Goal: Task Accomplishment & Management: Use online tool/utility

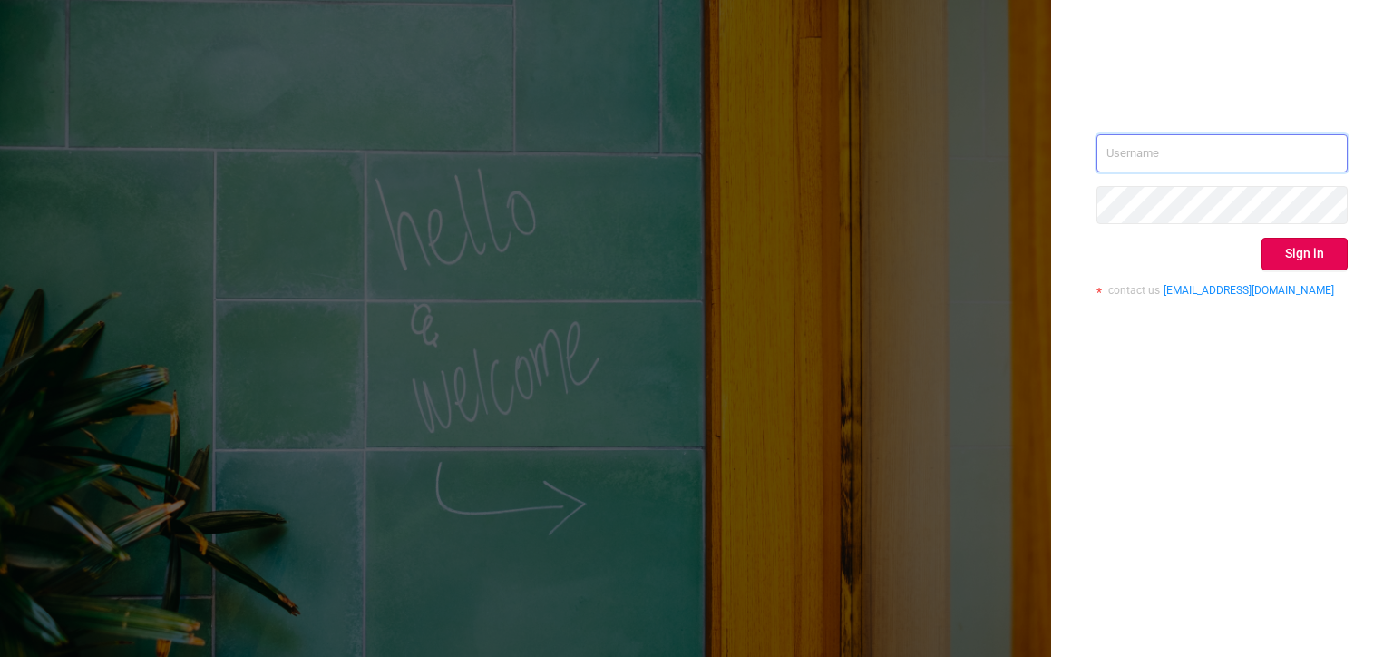
type input "[PERSON_NAME][EMAIL_ADDRESS][DOMAIN_NAME]"
click at [1302, 260] on button "Sign in" at bounding box center [1305, 254] width 86 height 33
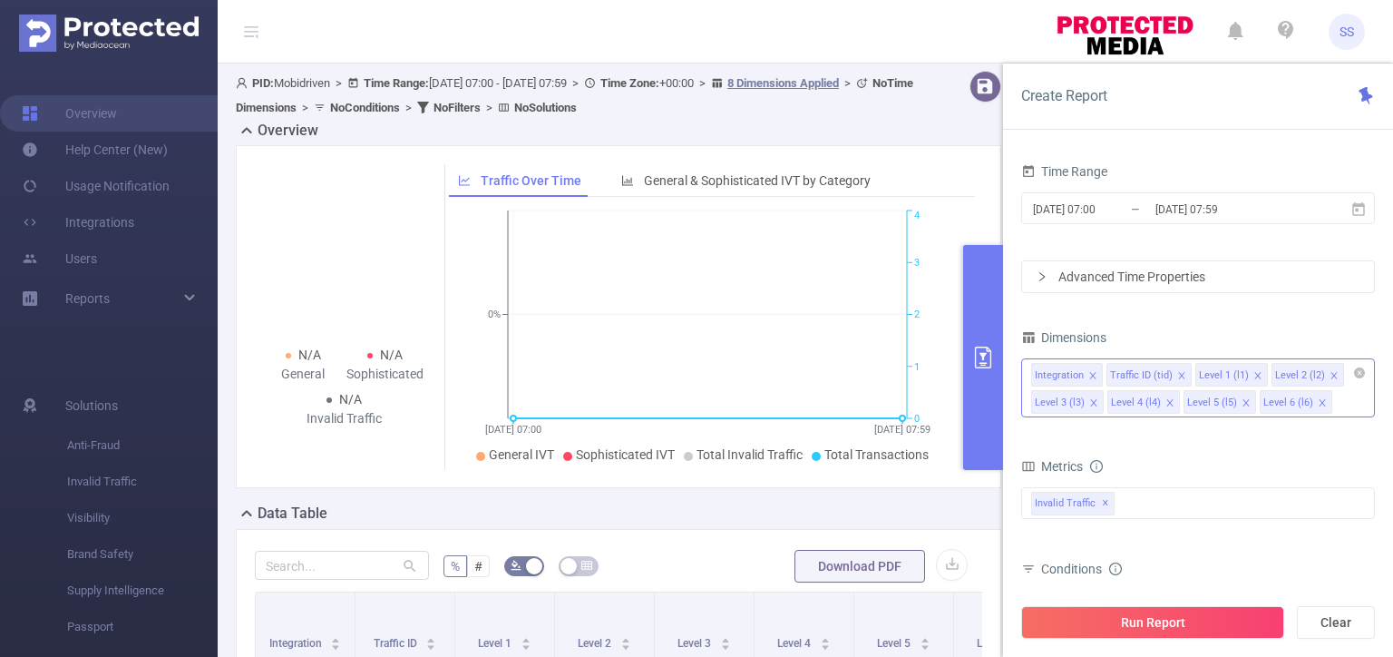
click at [1096, 366] on li "Integration" at bounding box center [1067, 375] width 72 height 24
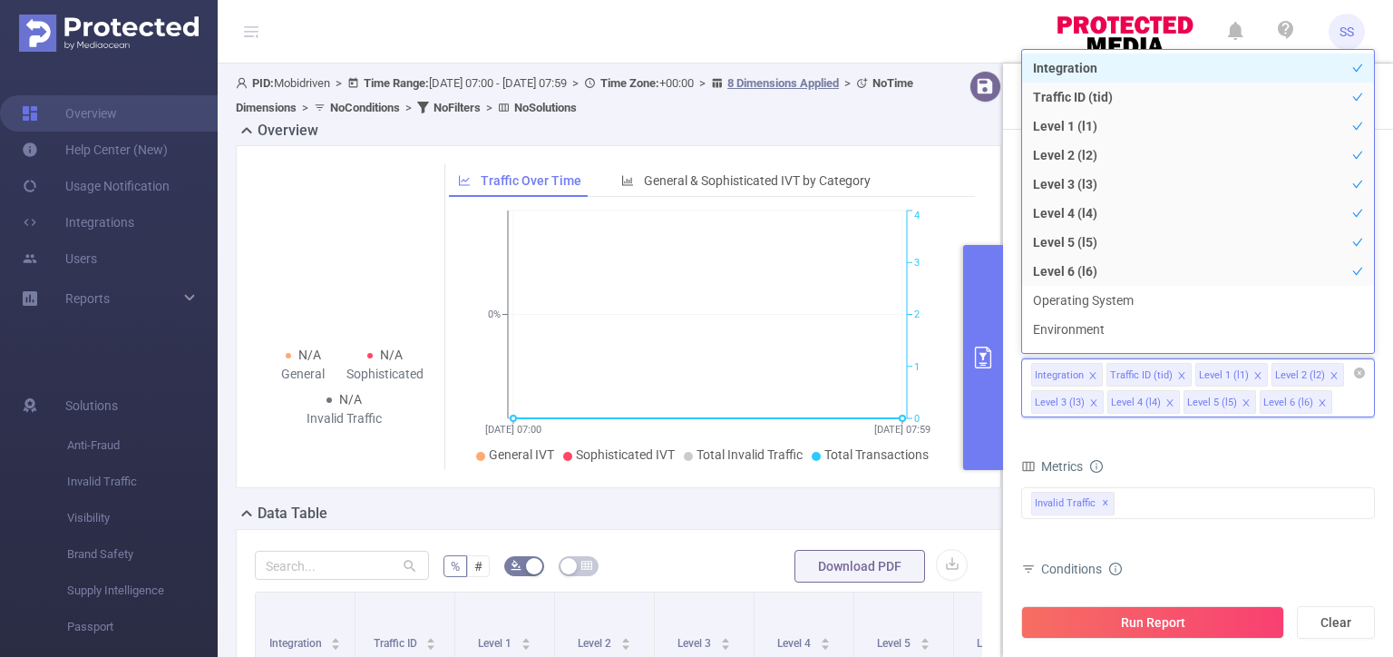
click at [1091, 371] on icon "icon: close" at bounding box center [1092, 375] width 9 height 9
click at [1178, 375] on icon "icon: close" at bounding box center [1182, 375] width 9 height 9
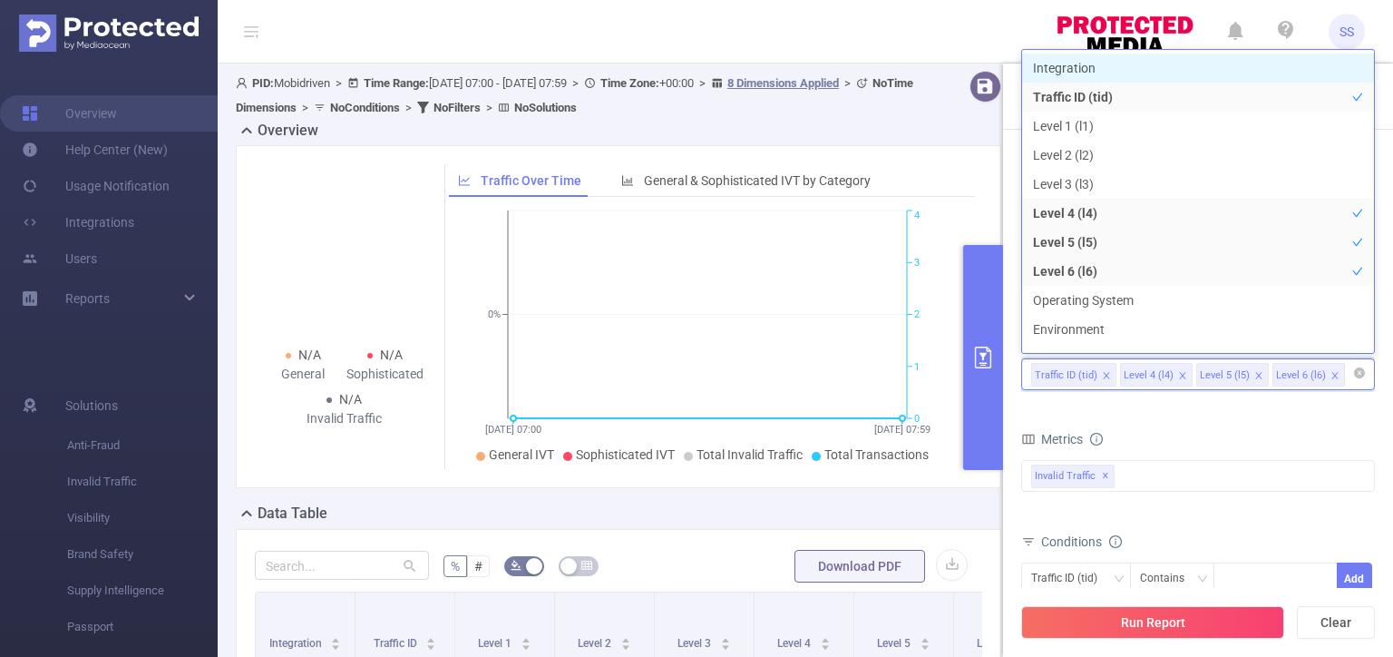
click at [1178, 375] on icon "icon: close" at bounding box center [1182, 375] width 9 height 9
click at [1162, 426] on div "Metrics" at bounding box center [1198, 441] width 354 height 30
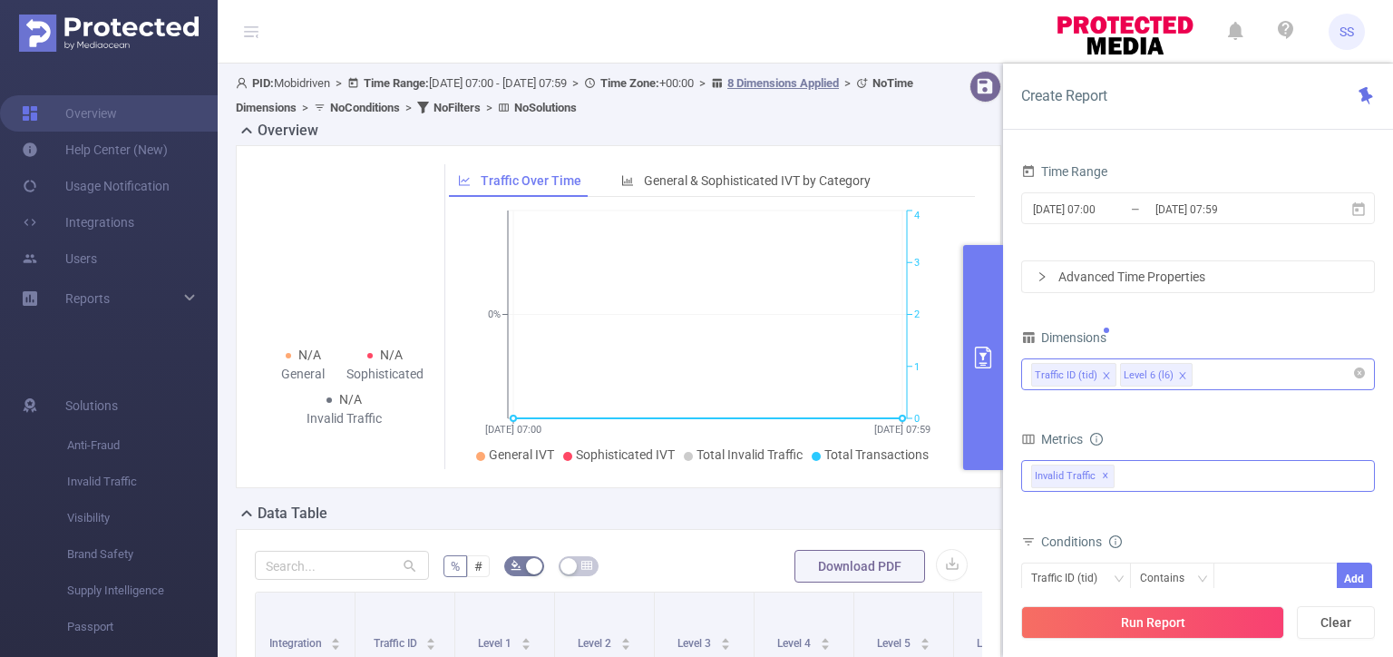
click at [1135, 471] on div "Invalid Traffic ✕" at bounding box center [1198, 476] width 354 height 32
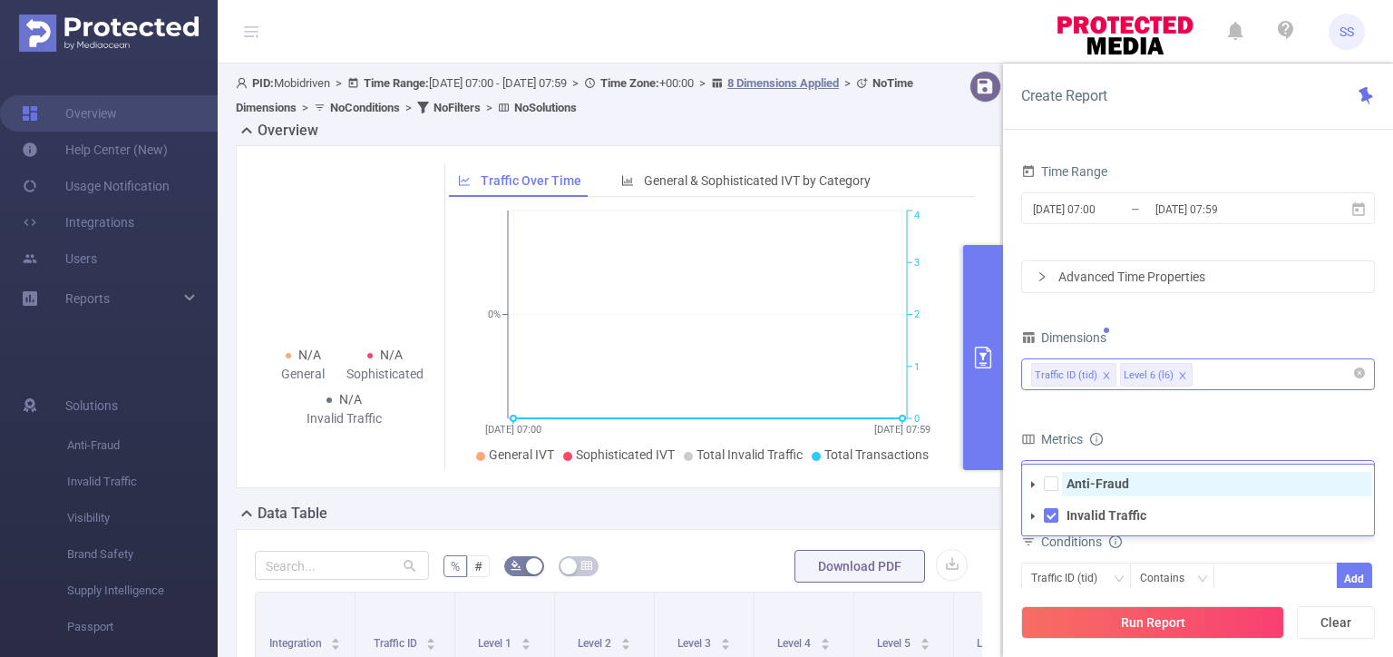
click at [1132, 493] on span "Anti-Fraud" at bounding box center [1217, 484] width 310 height 24
click at [1150, 434] on div "Metrics" at bounding box center [1198, 441] width 354 height 30
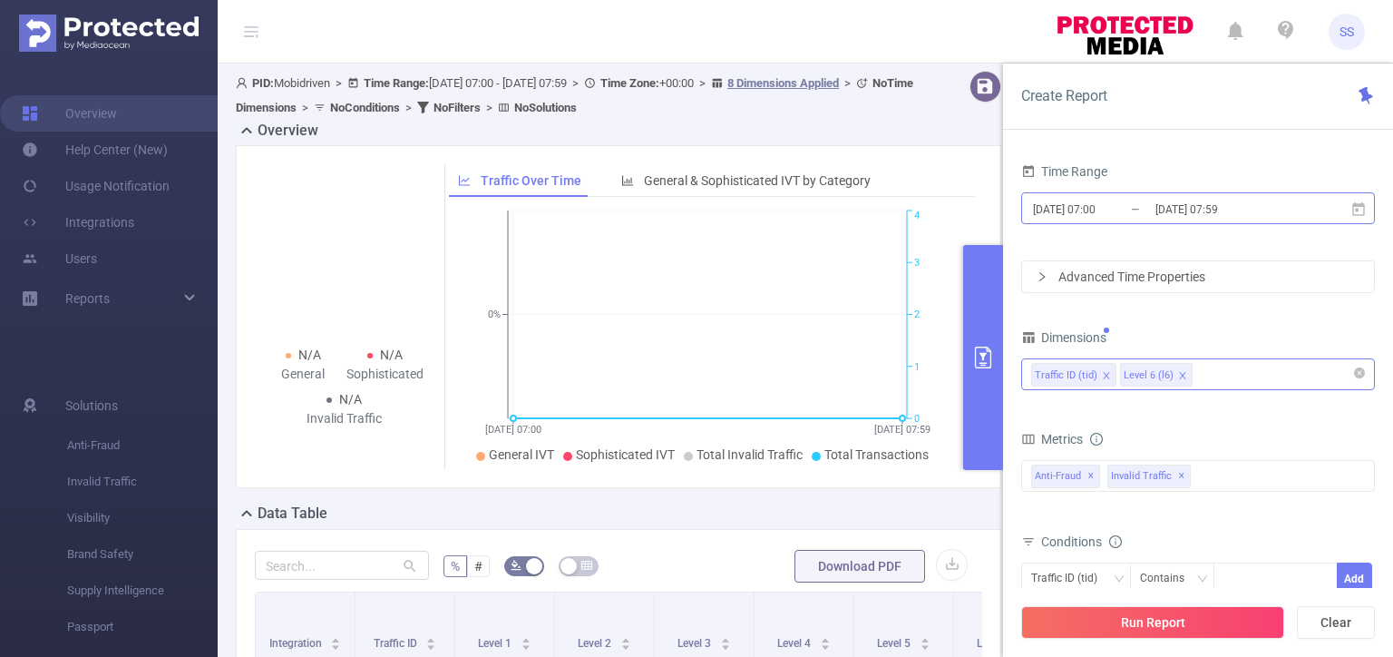
click at [1193, 208] on input "[DATE] 07:59" at bounding box center [1227, 209] width 147 height 24
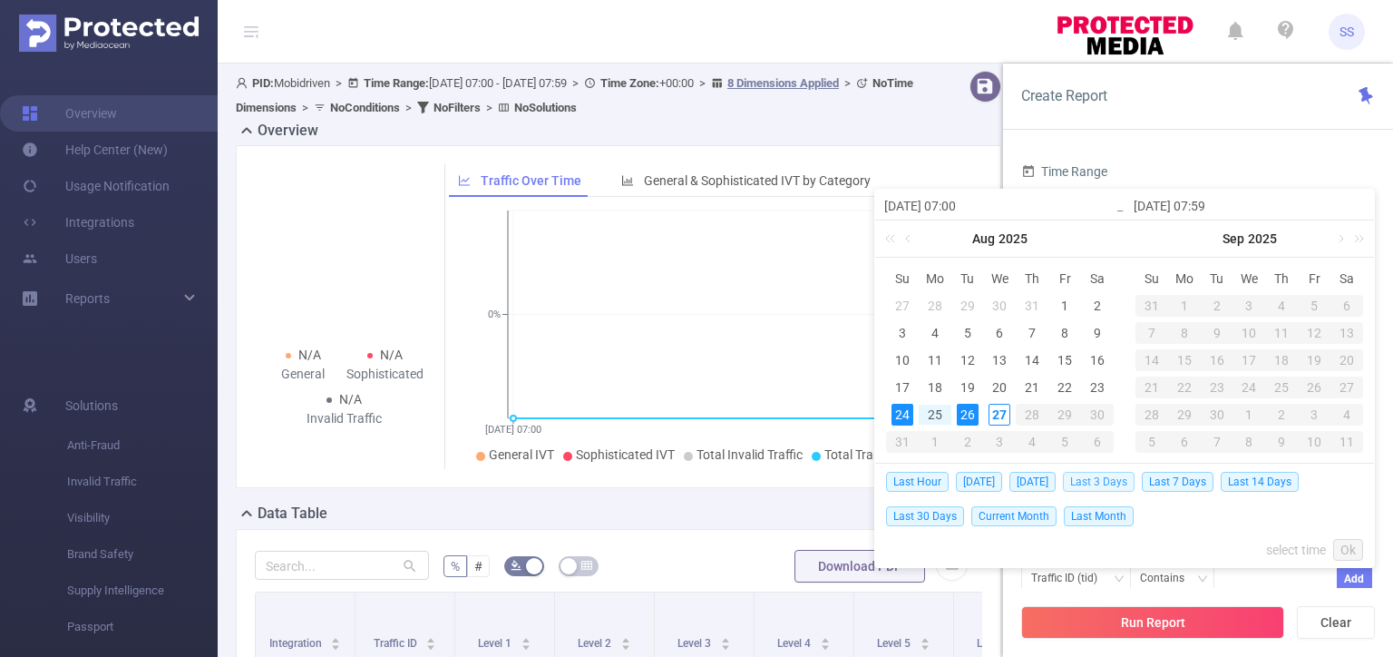
click at [1128, 482] on span "Last 3 Days" at bounding box center [1099, 482] width 72 height 20
type input "[DATE] 00:00"
type input "[DATE] 23:59"
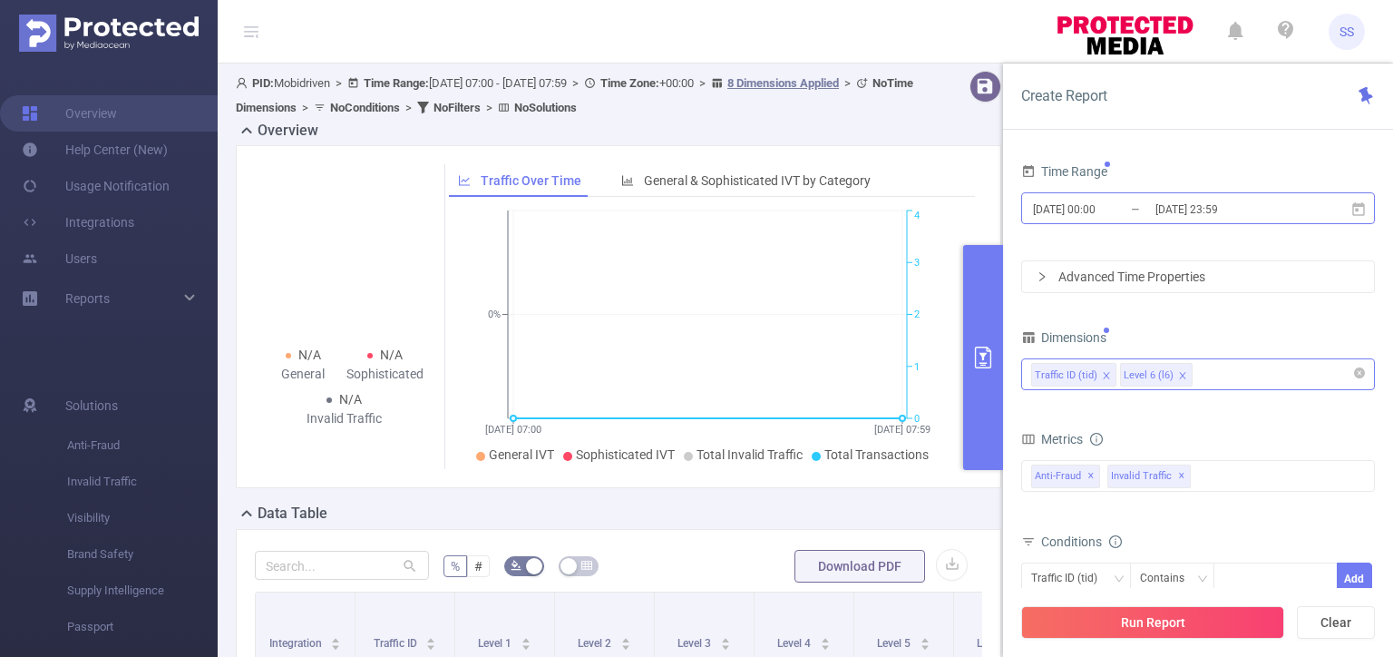
click at [1197, 209] on input "[DATE] 23:59" at bounding box center [1227, 209] width 147 height 24
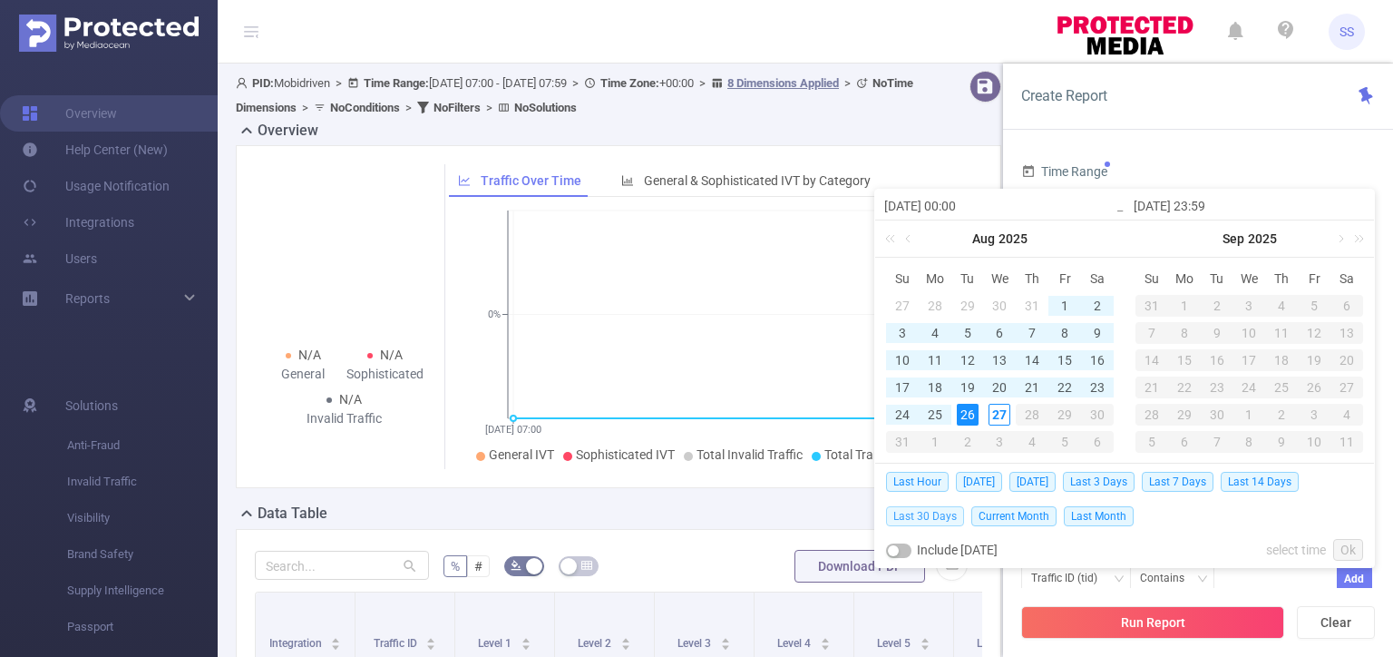
click at [952, 514] on span "Last 30 Days" at bounding box center [925, 516] width 78 height 20
type input "[DATE] 00:00"
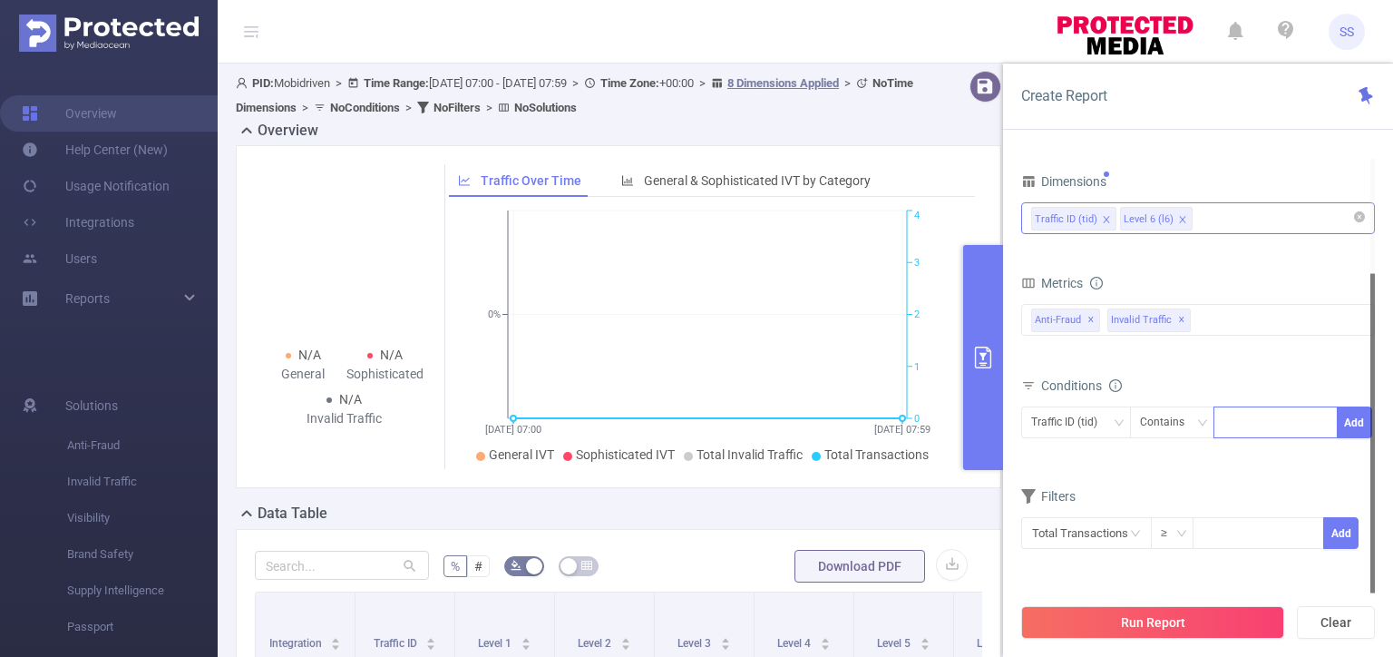
click at [1250, 417] on div at bounding box center [1275, 422] width 104 height 30
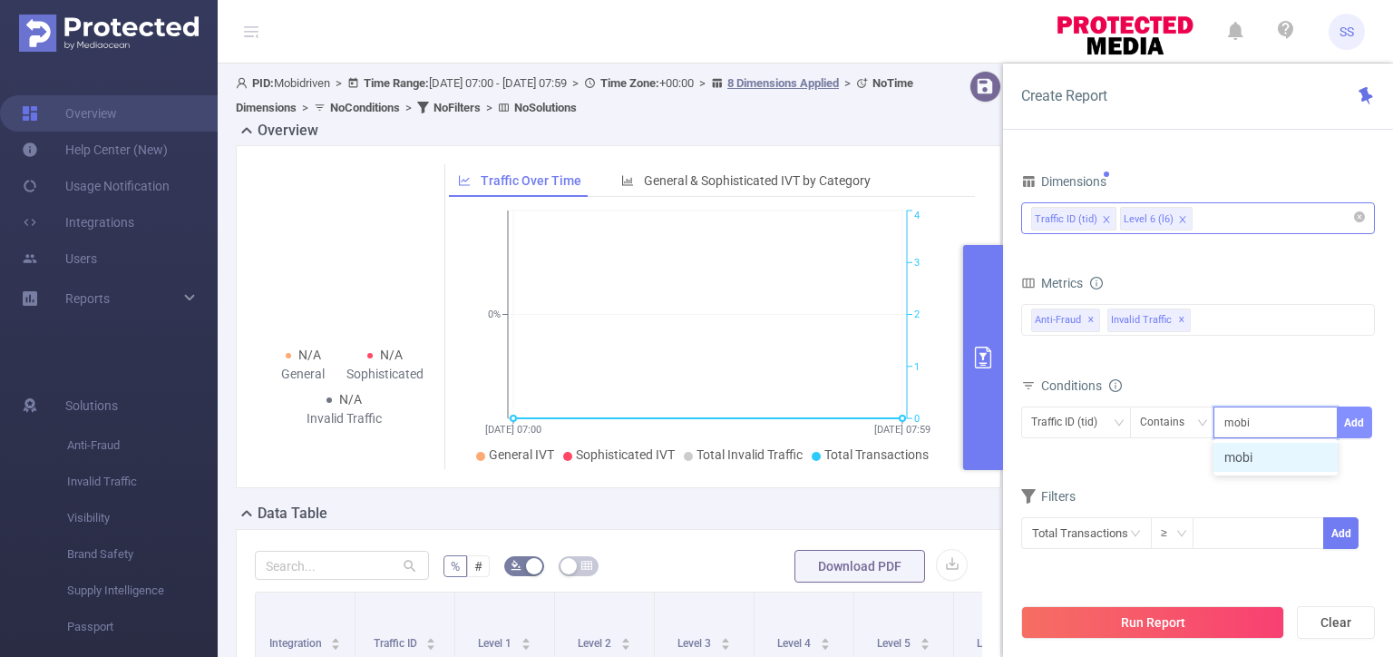
type input "mobi"
click at [1357, 422] on button "Add" at bounding box center [1354, 422] width 35 height 32
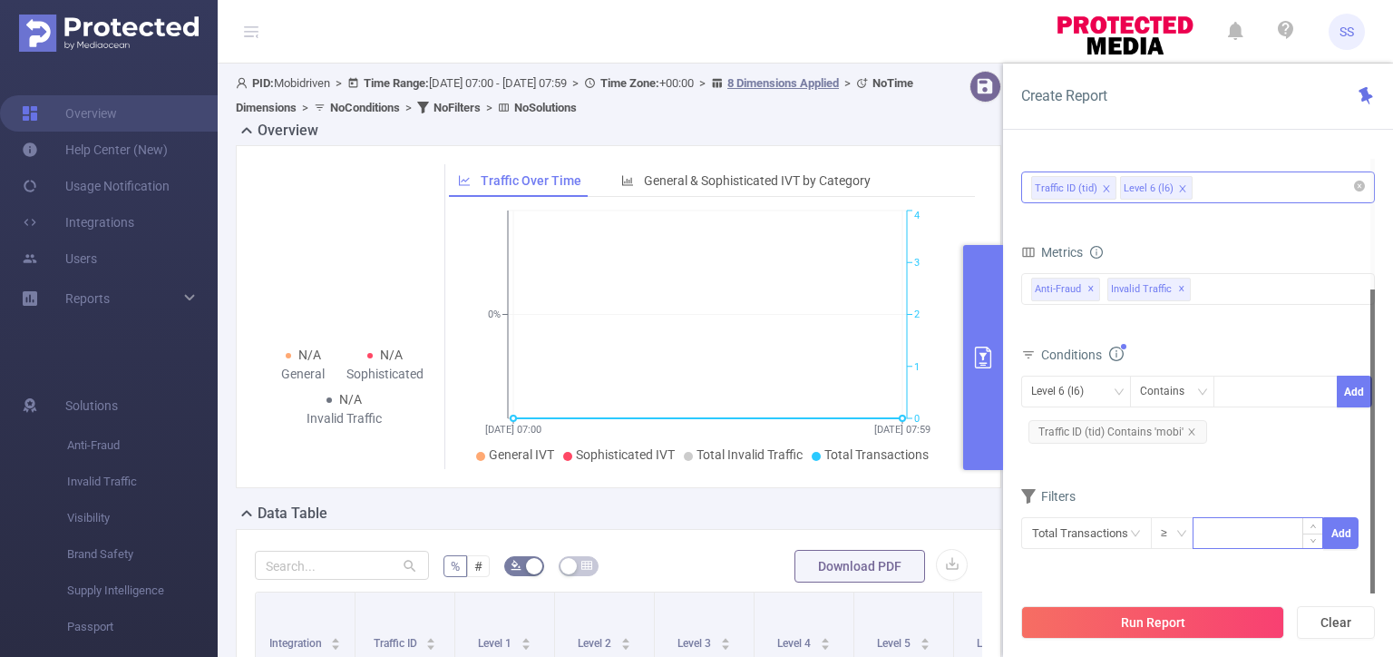
click at [1206, 524] on input at bounding box center [1257, 531] width 129 height 27
type input "50"
click at [1335, 534] on button "Add" at bounding box center [1340, 533] width 35 height 32
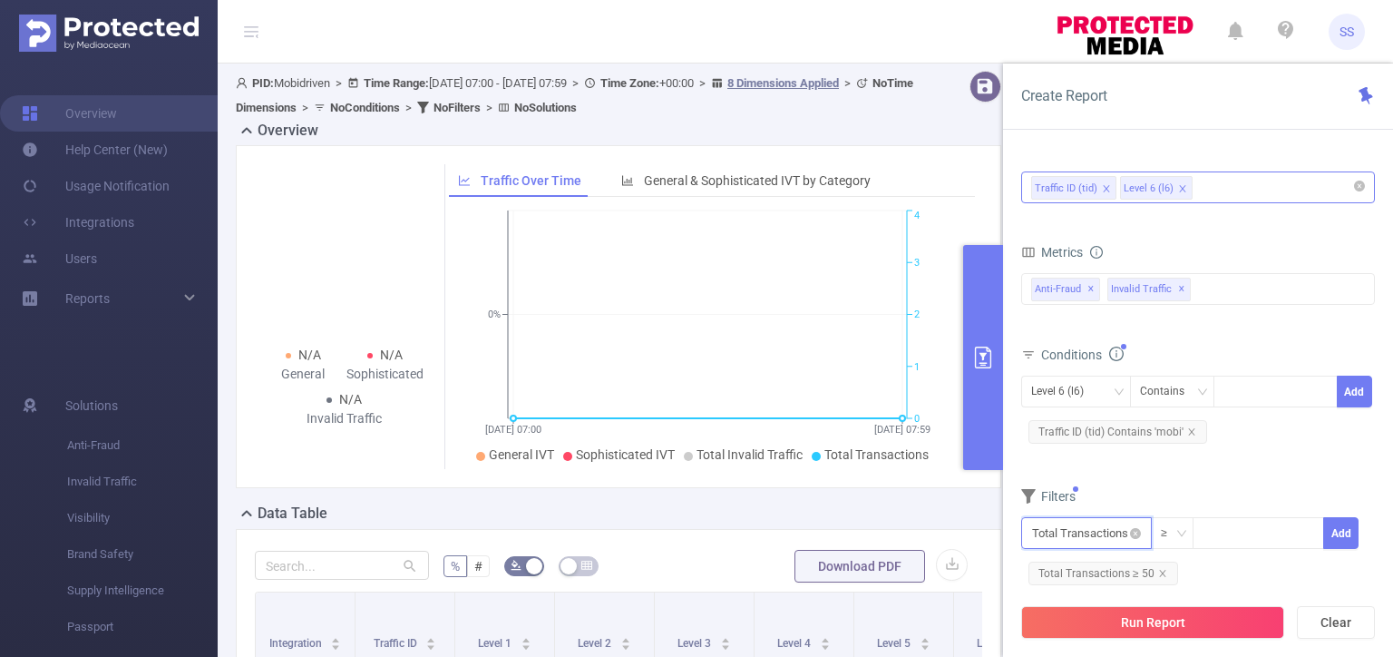
click at [1094, 535] on input "text" at bounding box center [1086, 533] width 131 height 32
click at [1097, 399] on li "Anti-Fraud" at bounding box center [1086, 395] width 131 height 29
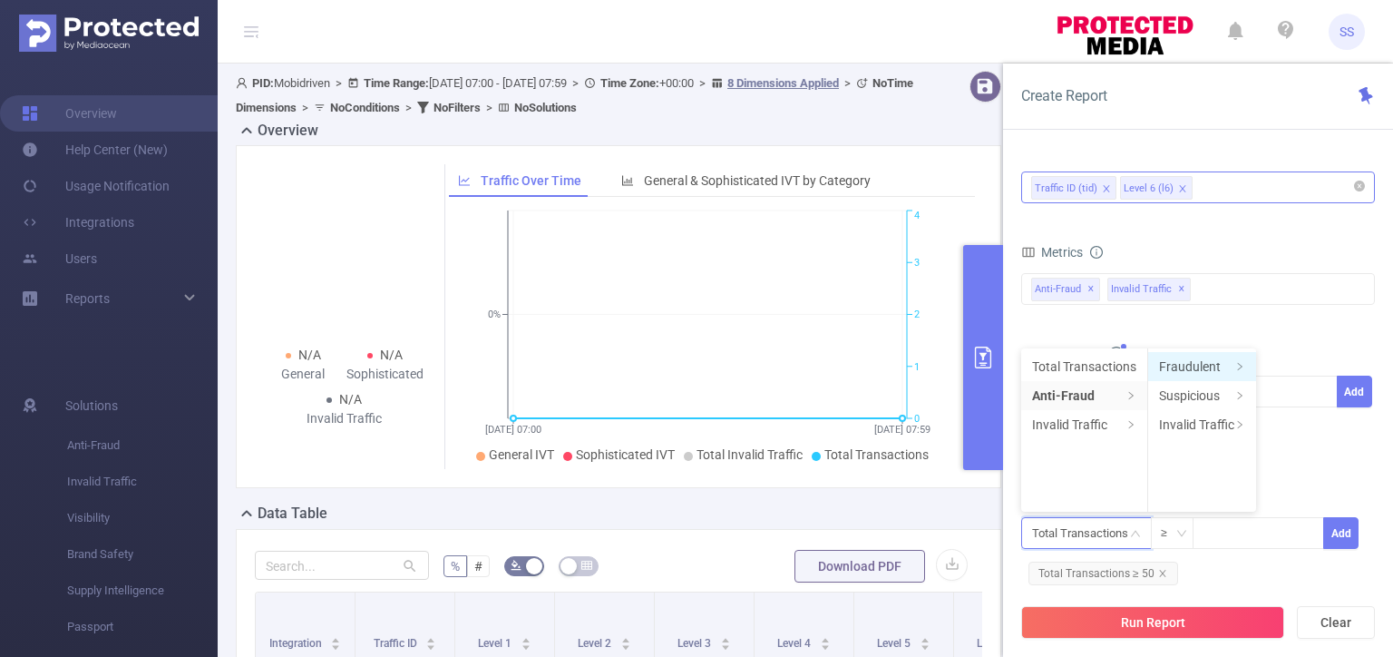
click at [1219, 363] on li "Fraudulent" at bounding box center [1202, 366] width 108 height 29
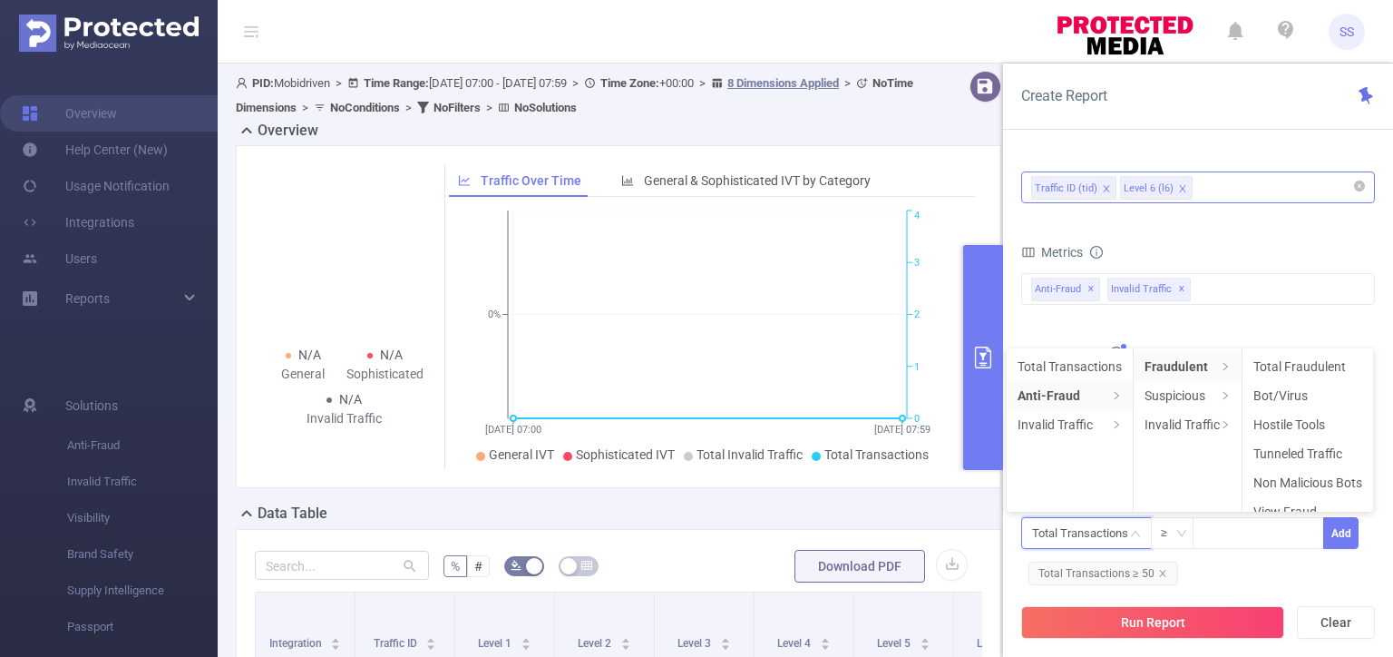
click at [1310, 363] on li "Total Fraudulent" at bounding box center [1307, 366] width 131 height 29
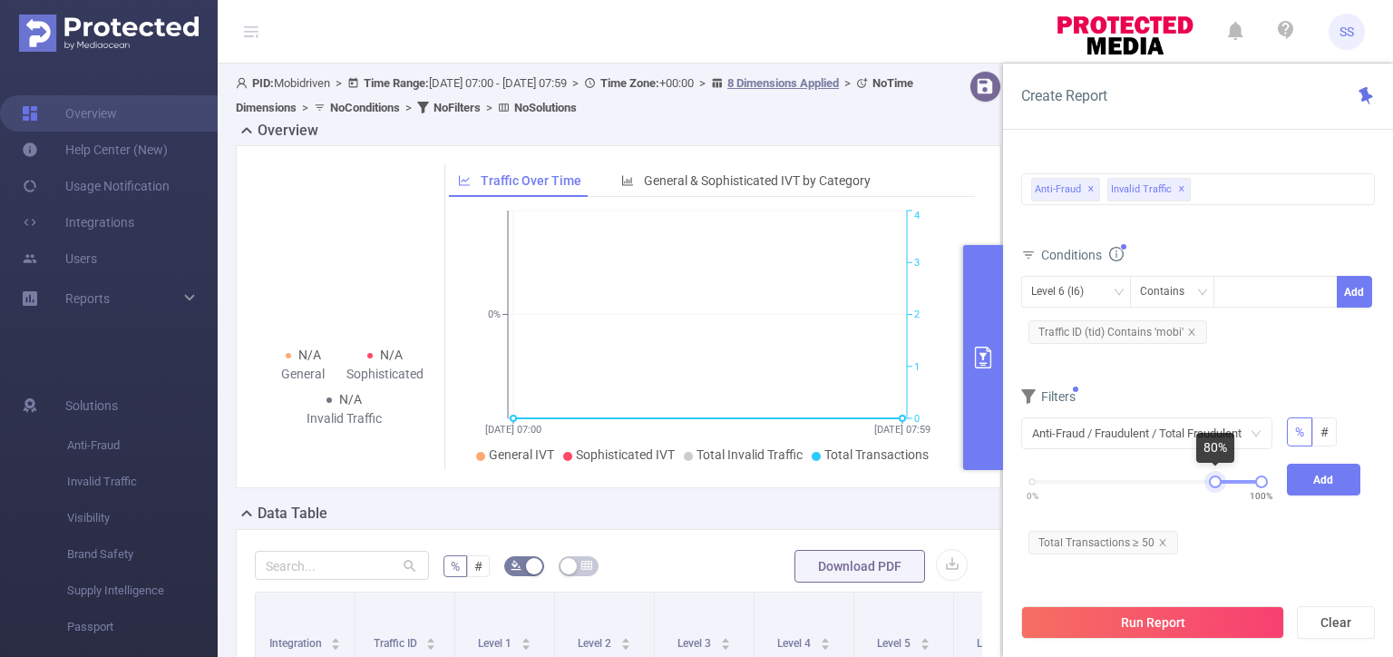
drag, startPoint x: 1034, startPoint y: 482, endPoint x: 1216, endPoint y: 472, distance: 182.6
click at [1216, 472] on div "0% 100%" at bounding box center [1147, 487] width 266 height 49
click at [1306, 481] on button "Add" at bounding box center [1324, 479] width 74 height 32
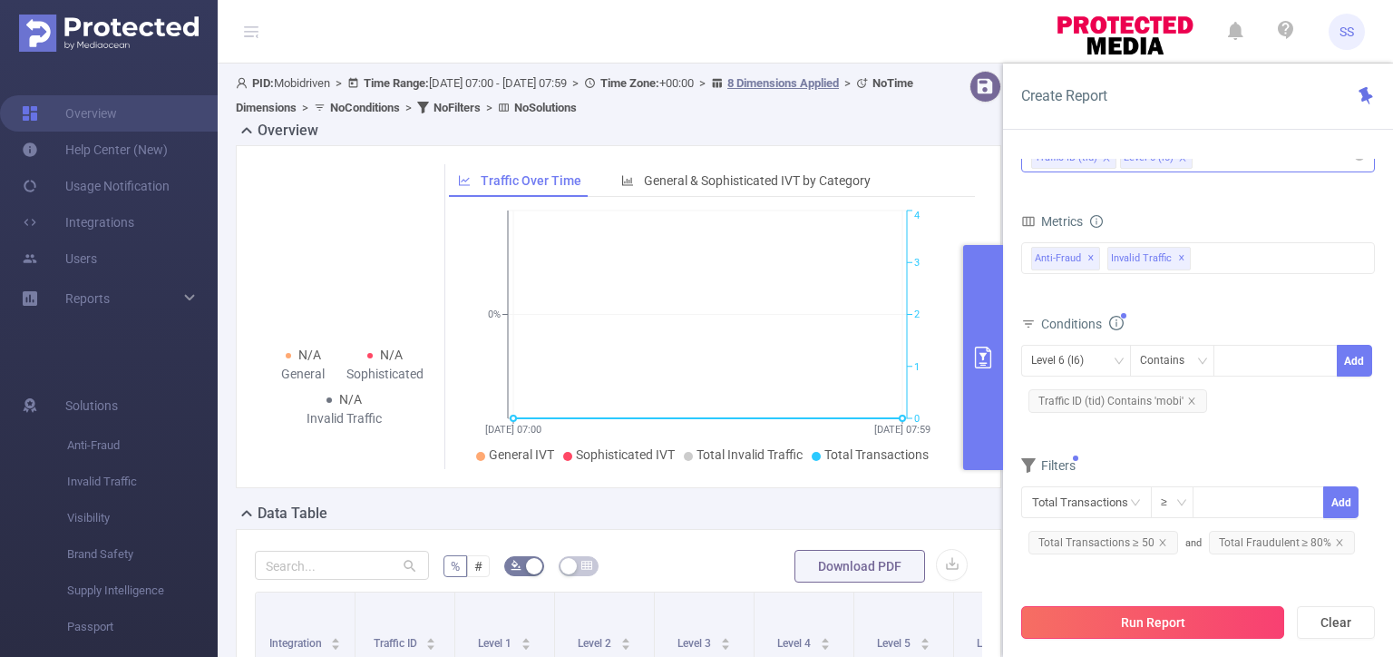
click at [1172, 615] on button "Run Report" at bounding box center [1152, 622] width 263 height 33
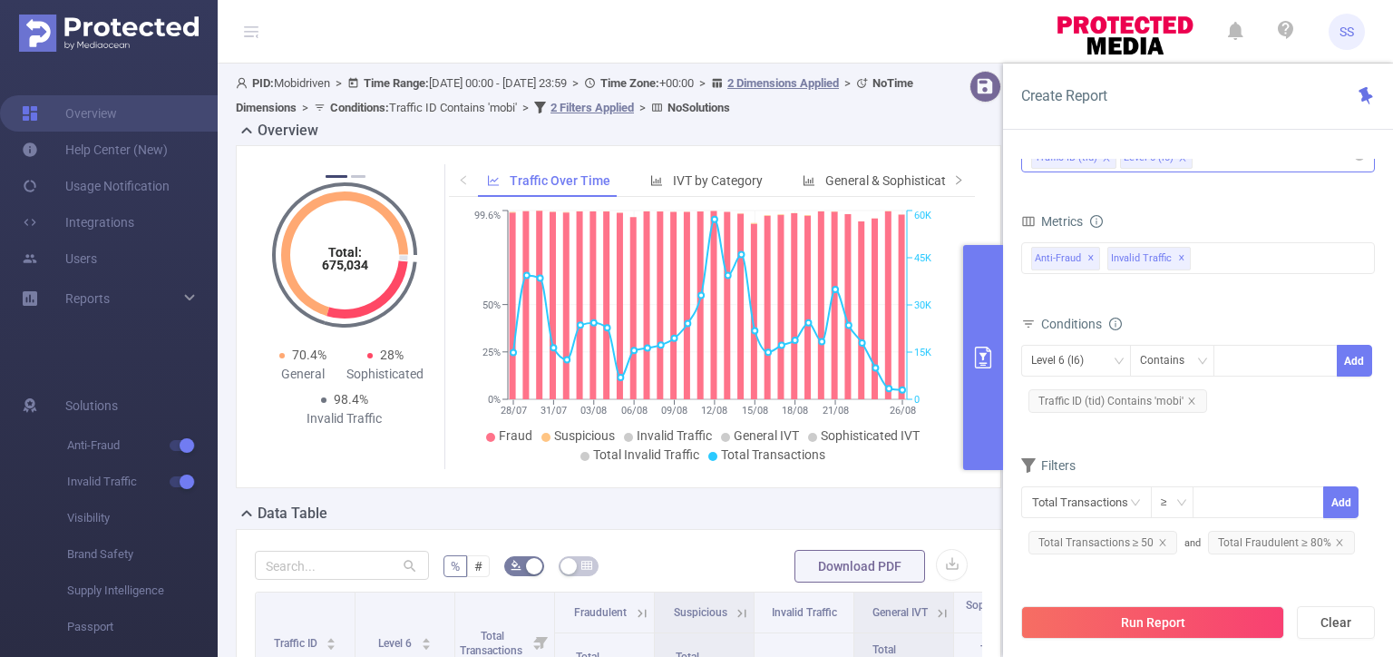
click at [988, 326] on button "primary" at bounding box center [983, 357] width 40 height 225
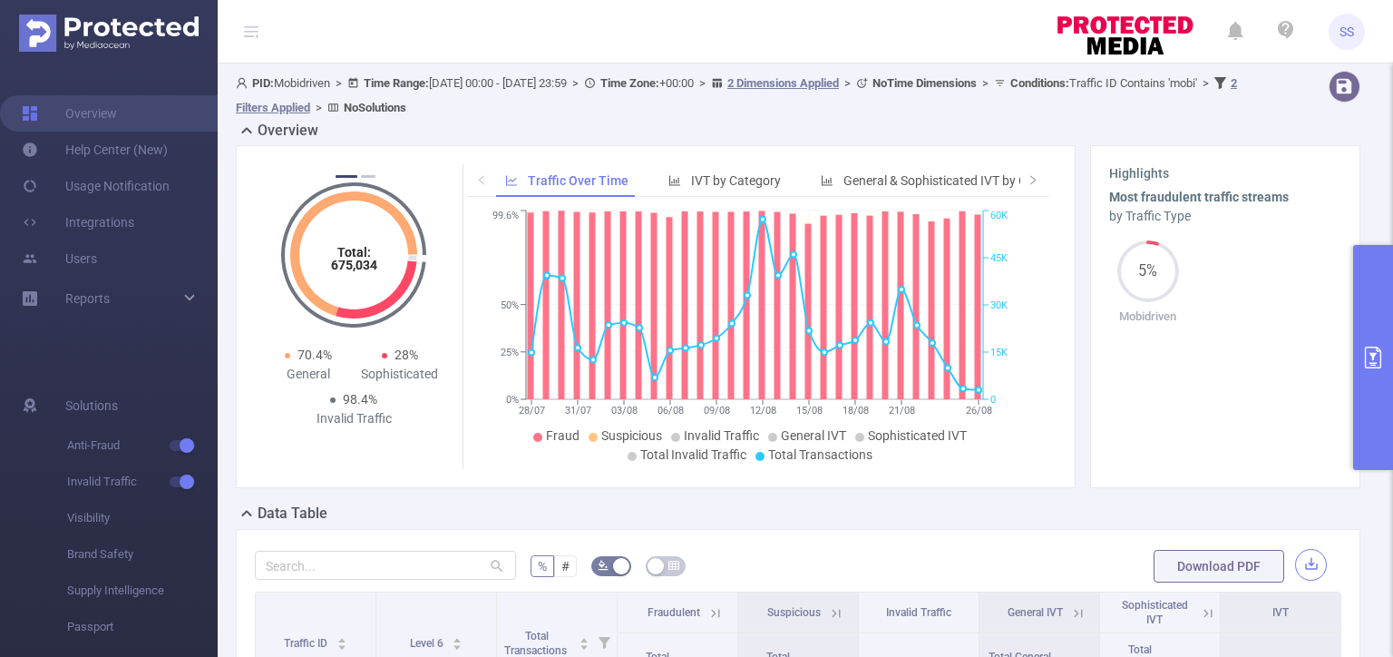
click at [1302, 573] on button "button" at bounding box center [1311, 565] width 32 height 32
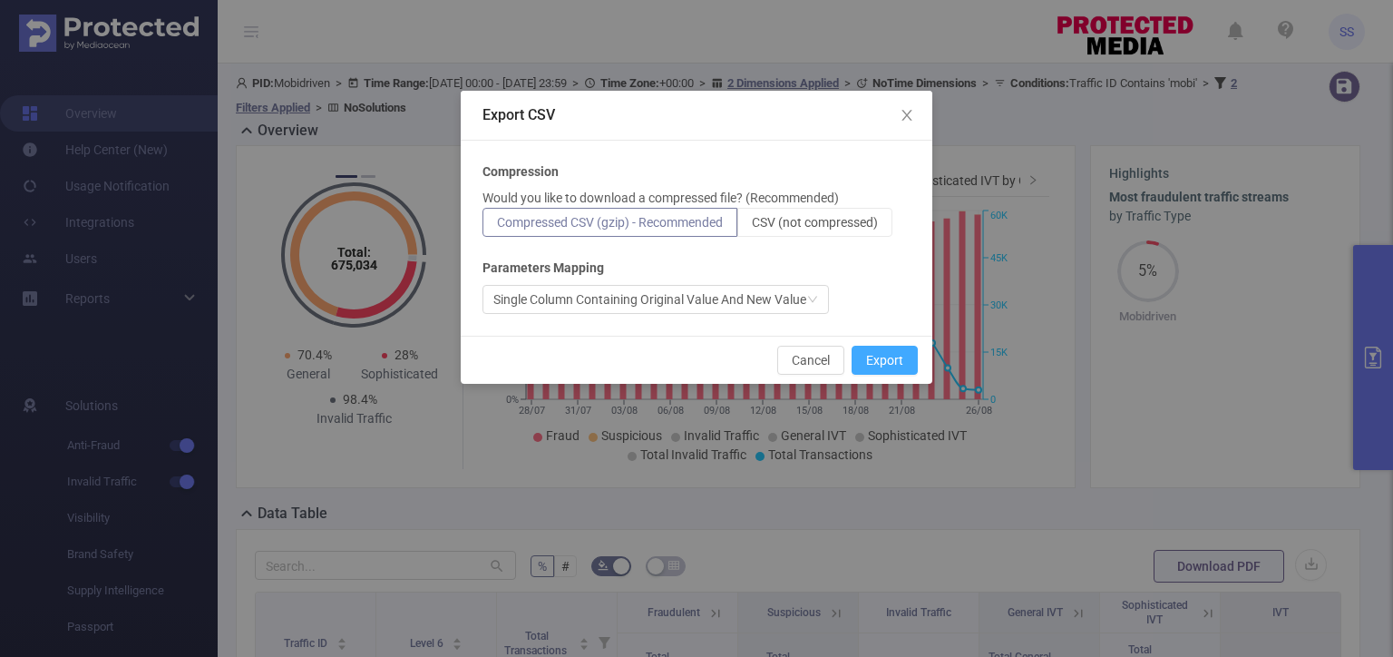
click at [891, 361] on button "Export" at bounding box center [885, 360] width 66 height 29
